Goal: Task Accomplishment & Management: Manage account settings

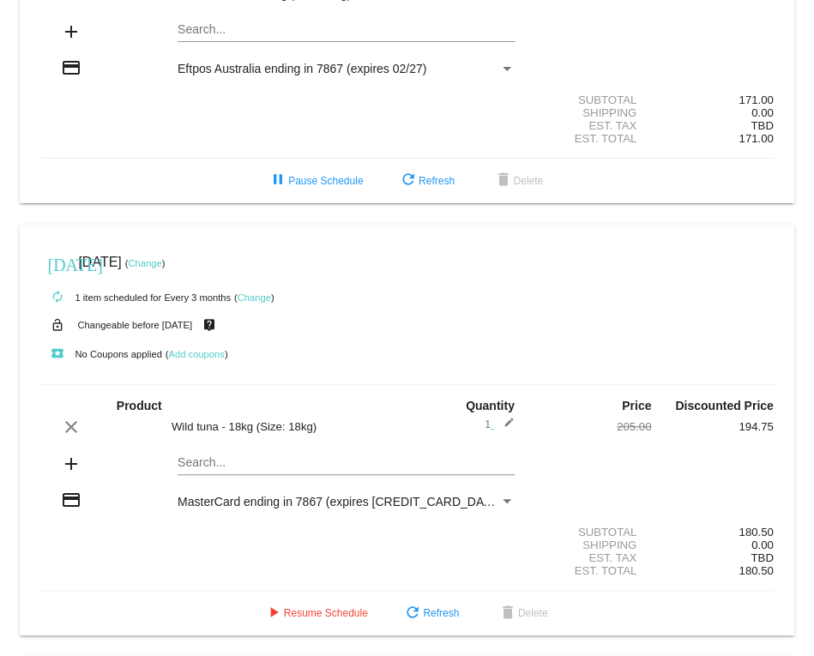
scroll to position [309, 0]
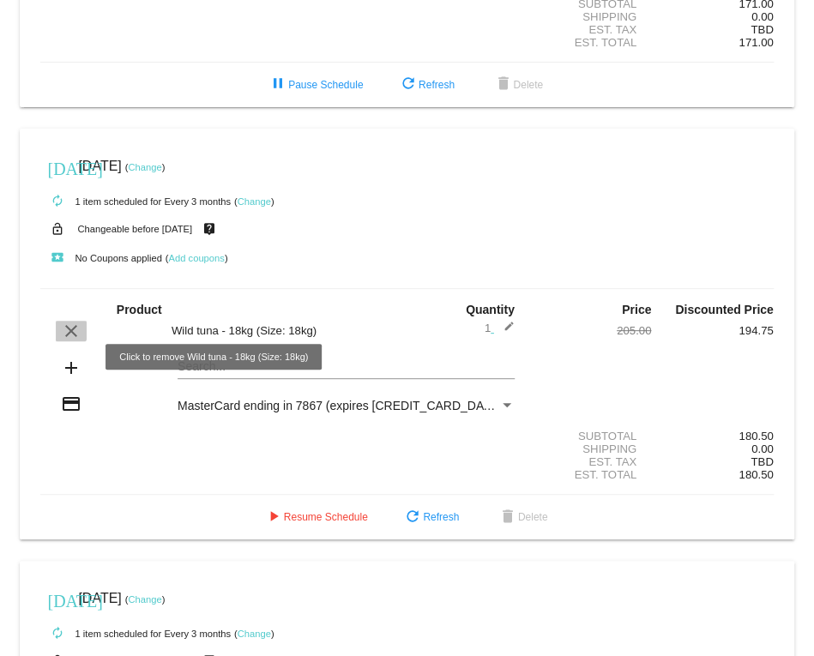
click at [66, 341] on mat-icon "clear" at bounding box center [71, 331] width 21 height 21
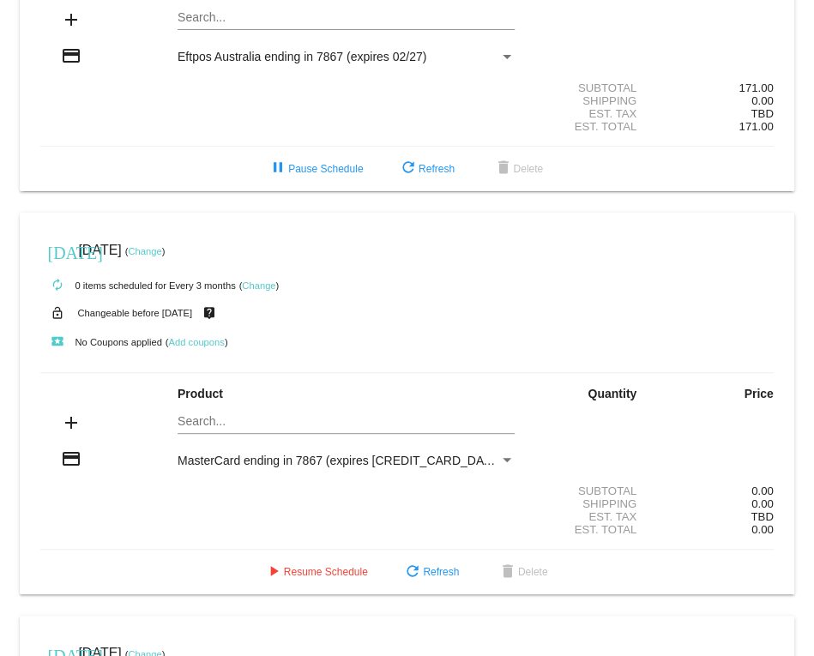
scroll to position [0, 0]
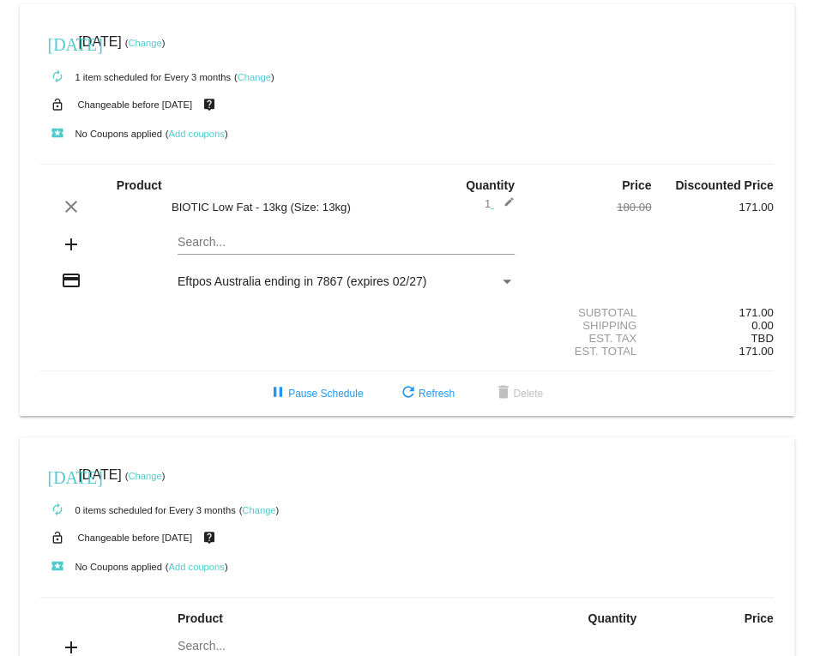
click at [258, 76] on link "Change" at bounding box center [254, 77] width 33 height 10
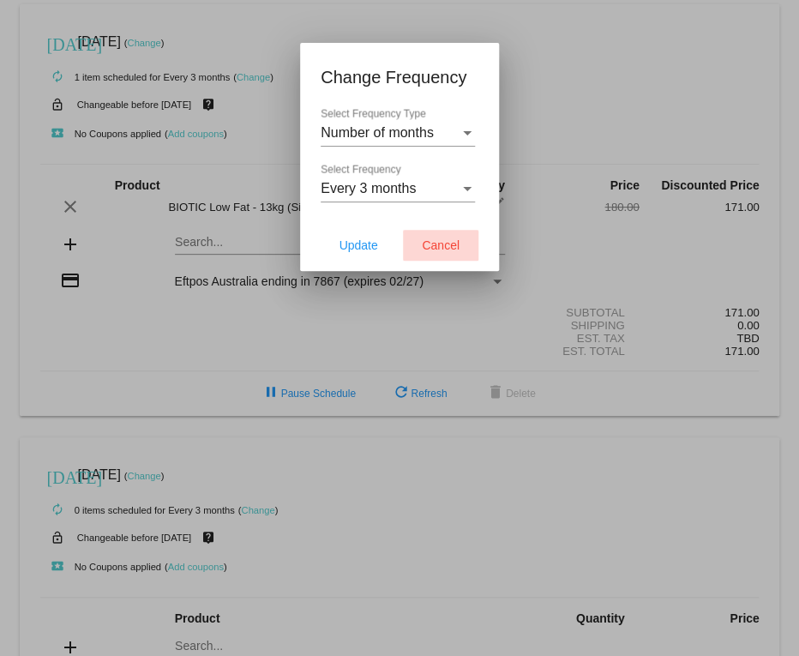
click at [452, 244] on span "Cancel" at bounding box center [441, 245] width 38 height 14
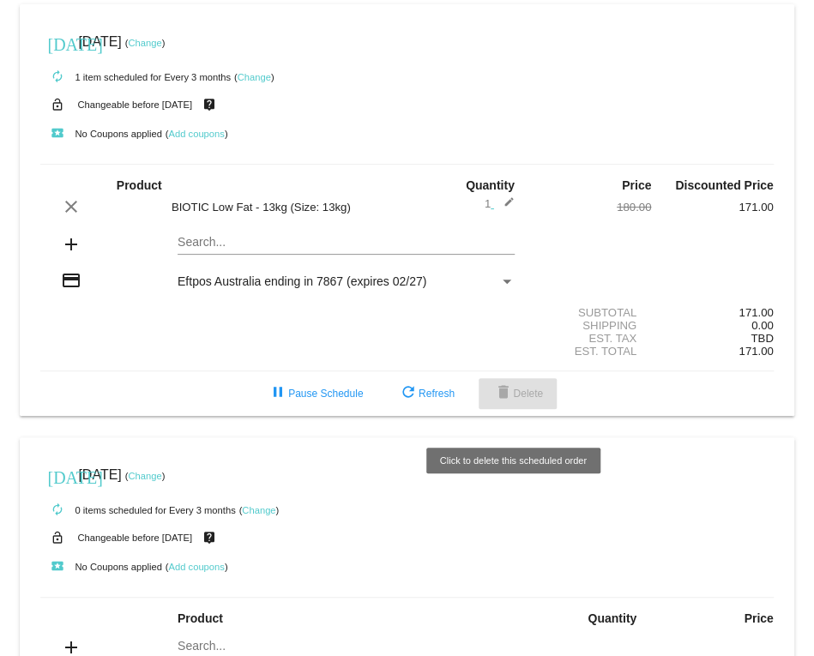
click at [524, 400] on span "delete Delete" at bounding box center [517, 394] width 51 height 12
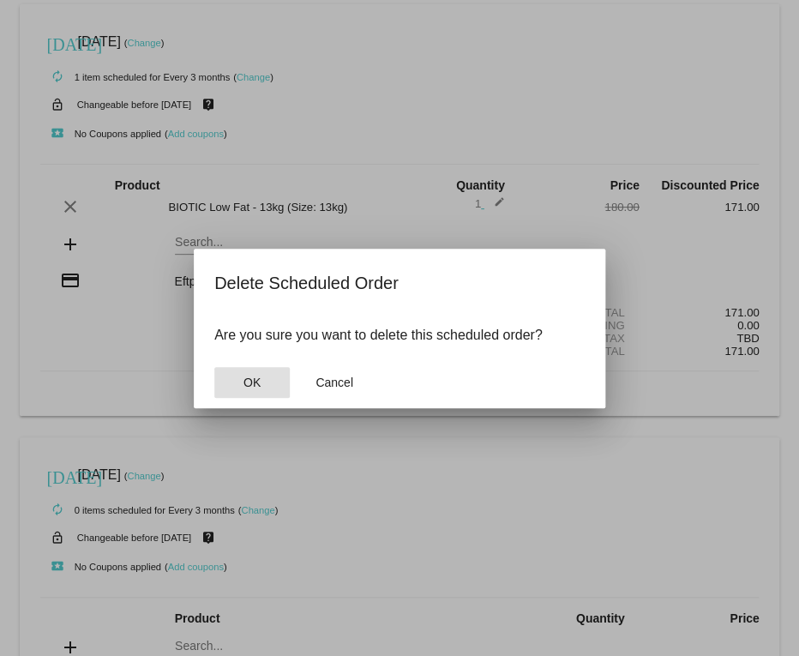
click at [268, 383] on button "OK" at bounding box center [251, 382] width 75 height 31
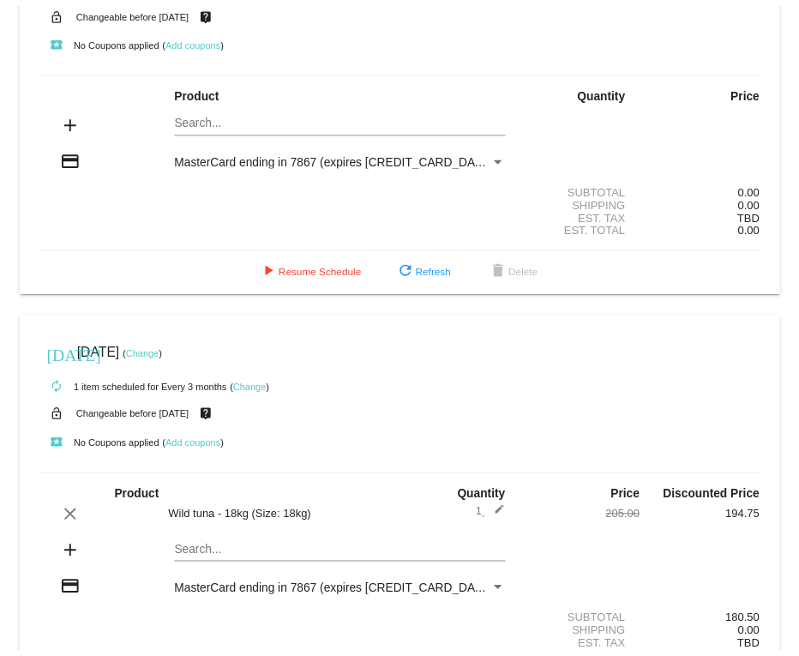
scroll to position [204, 0]
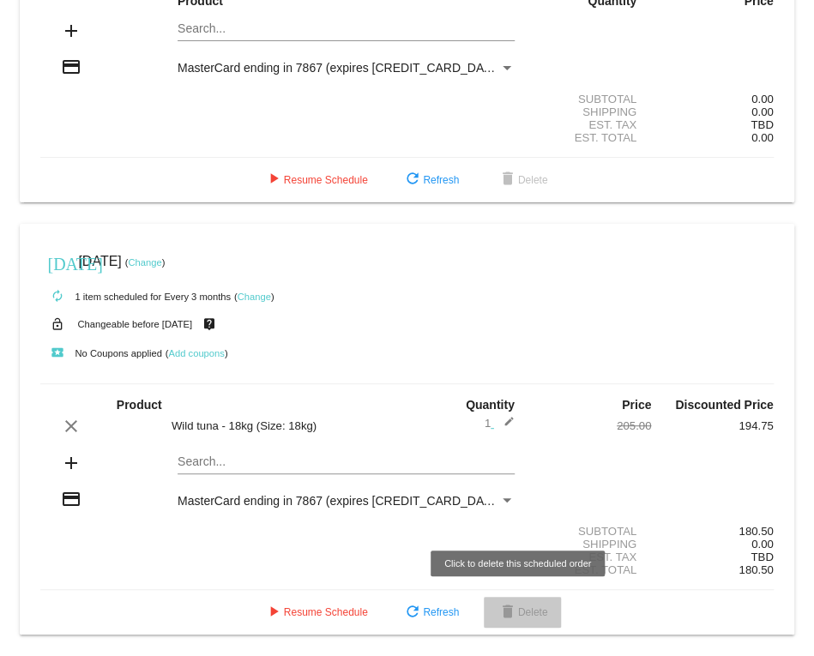
click at [523, 614] on span "delete Delete" at bounding box center [522, 612] width 51 height 12
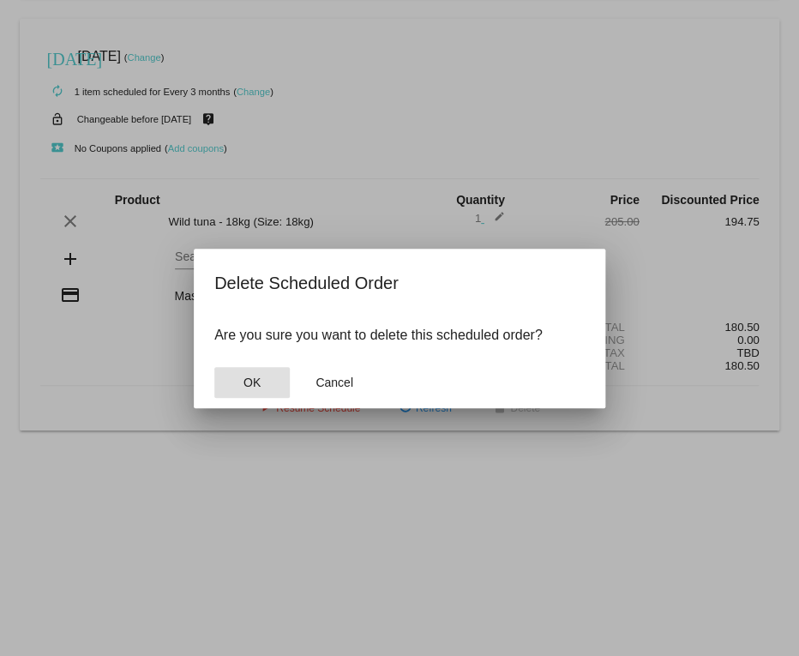
click at [250, 379] on span "OK" at bounding box center [252, 383] width 17 height 14
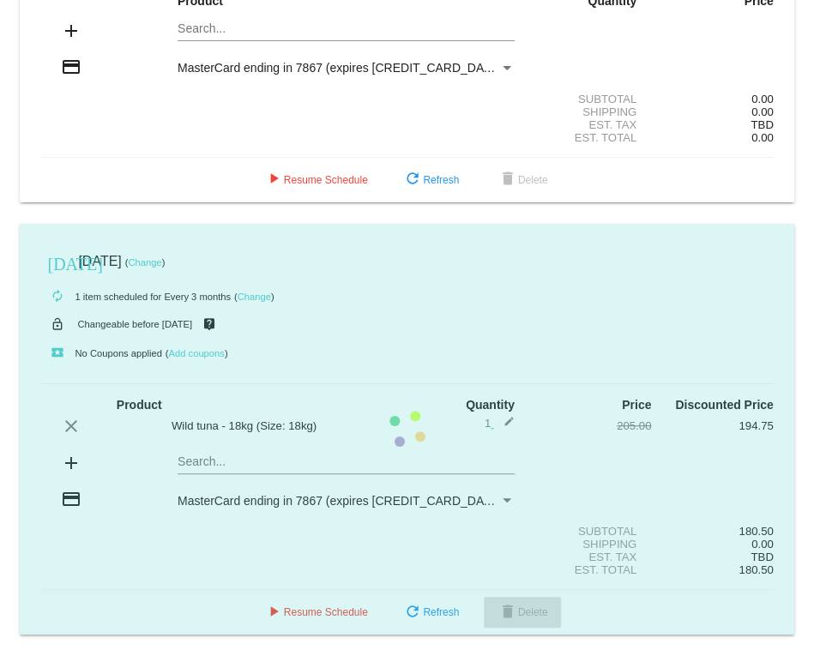
scroll to position [0, 0]
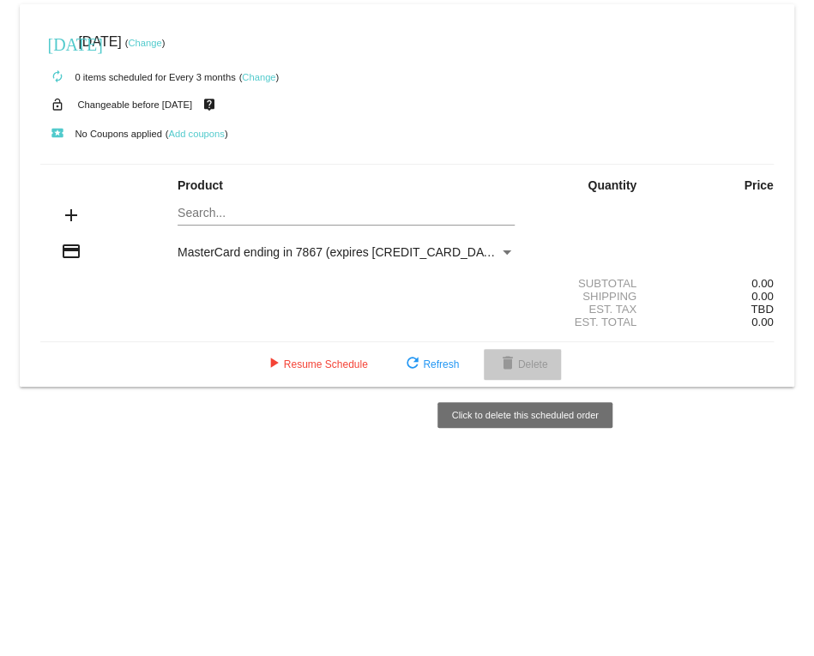
click at [541, 366] on span "delete Delete" at bounding box center [522, 365] width 51 height 12
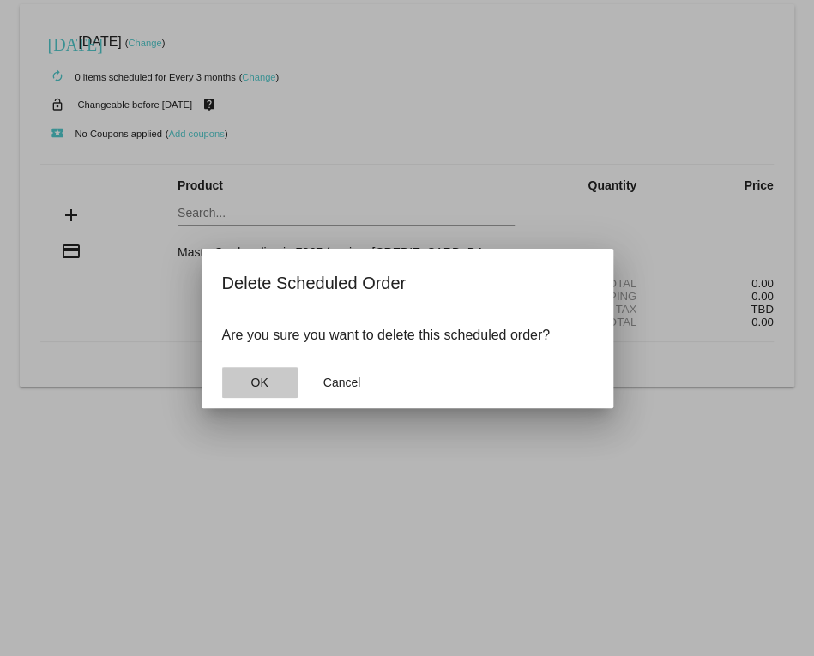
click at [280, 380] on button "OK" at bounding box center [259, 382] width 75 height 31
